Goal: Task Accomplishment & Management: Manage account settings

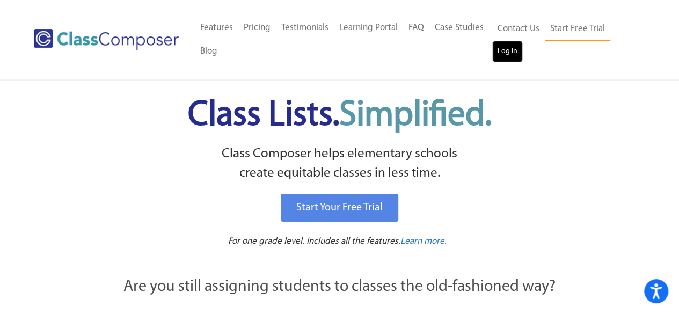
click at [510, 56] on link "Log In" at bounding box center [507, 51] width 31 height 21
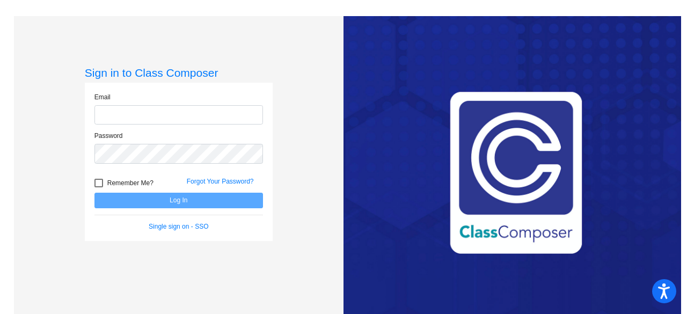
click at [143, 119] on input "email" at bounding box center [178, 115] width 169 height 20
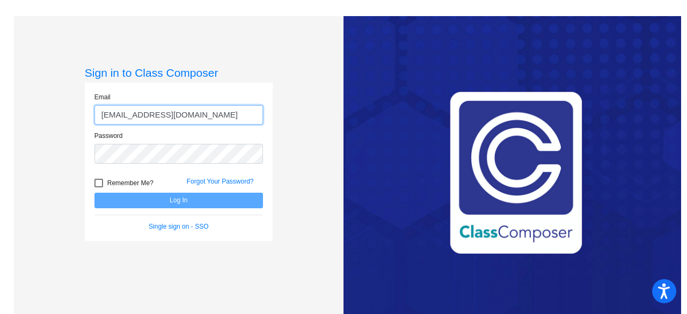
type input "[EMAIL_ADDRESS][DOMAIN_NAME]"
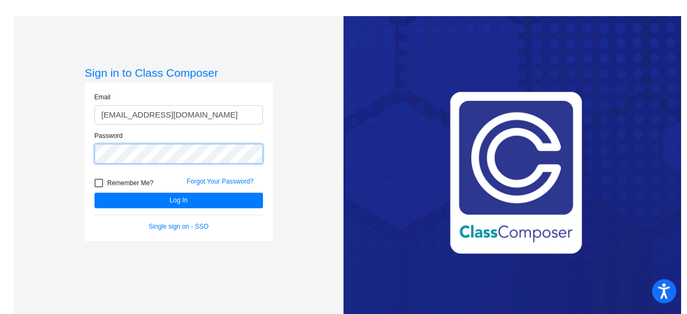
click at [94, 193] on button "Log In" at bounding box center [178, 201] width 169 height 16
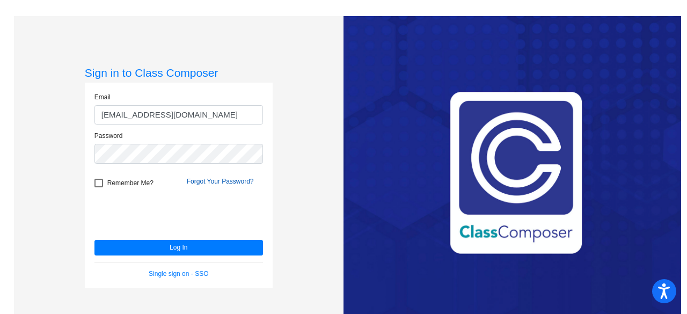
click at [188, 180] on link "Forgot Your Password?" at bounding box center [220, 182] width 67 height 8
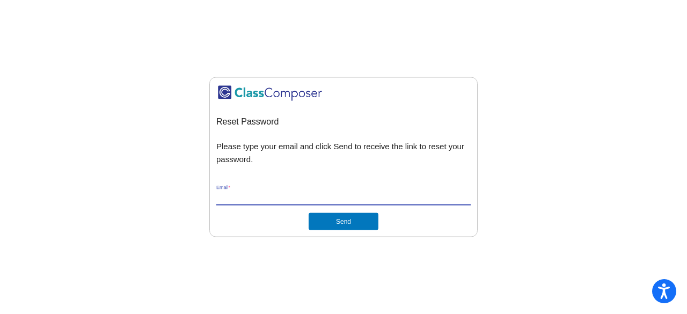
click at [344, 199] on input "Email *" at bounding box center [343, 198] width 254 height 10
type input "[EMAIL_ADDRESS][DOMAIN_NAME]"
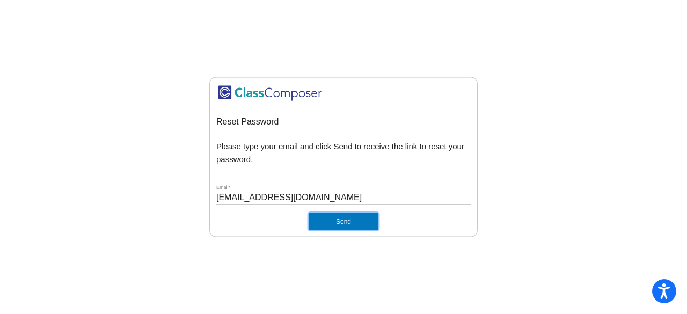
click at [330, 223] on button "Send" at bounding box center [344, 221] width 70 height 17
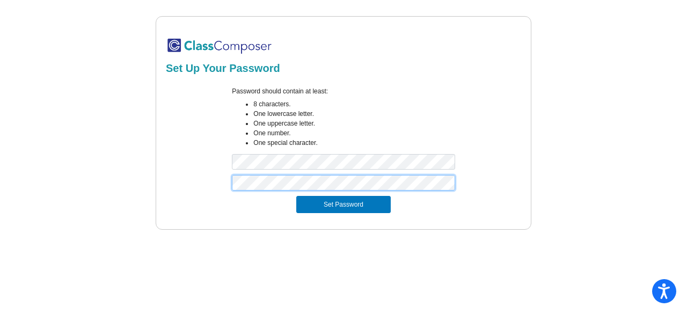
click at [296, 196] on button "Set Password" at bounding box center [343, 204] width 94 height 17
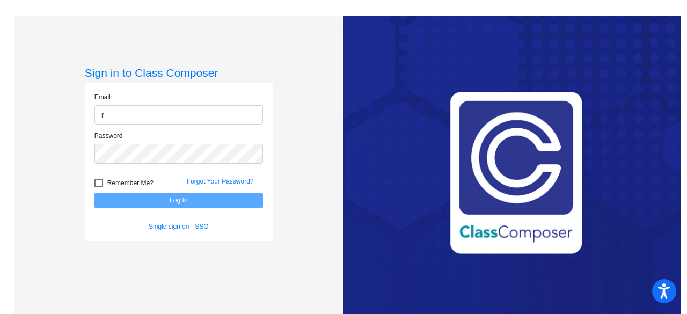
type input "rozanskin@fowlervilleschools.org"
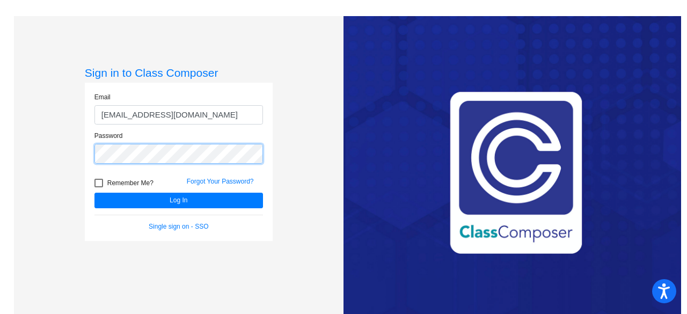
click at [94, 193] on button "Log In" at bounding box center [178, 201] width 169 height 16
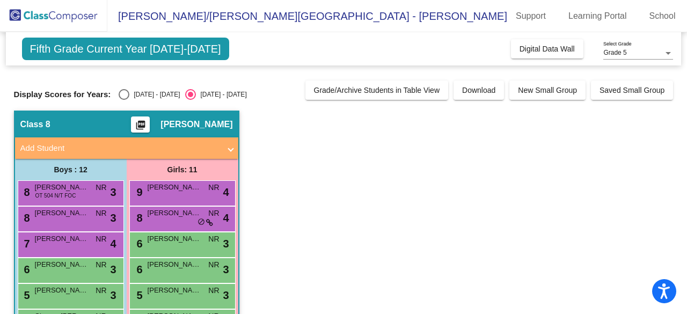
click at [194, 52] on span "Fifth Grade Current Year 2024-2025" at bounding box center [125, 49] width 207 height 23
